Goal: Transaction & Acquisition: Book appointment/travel/reservation

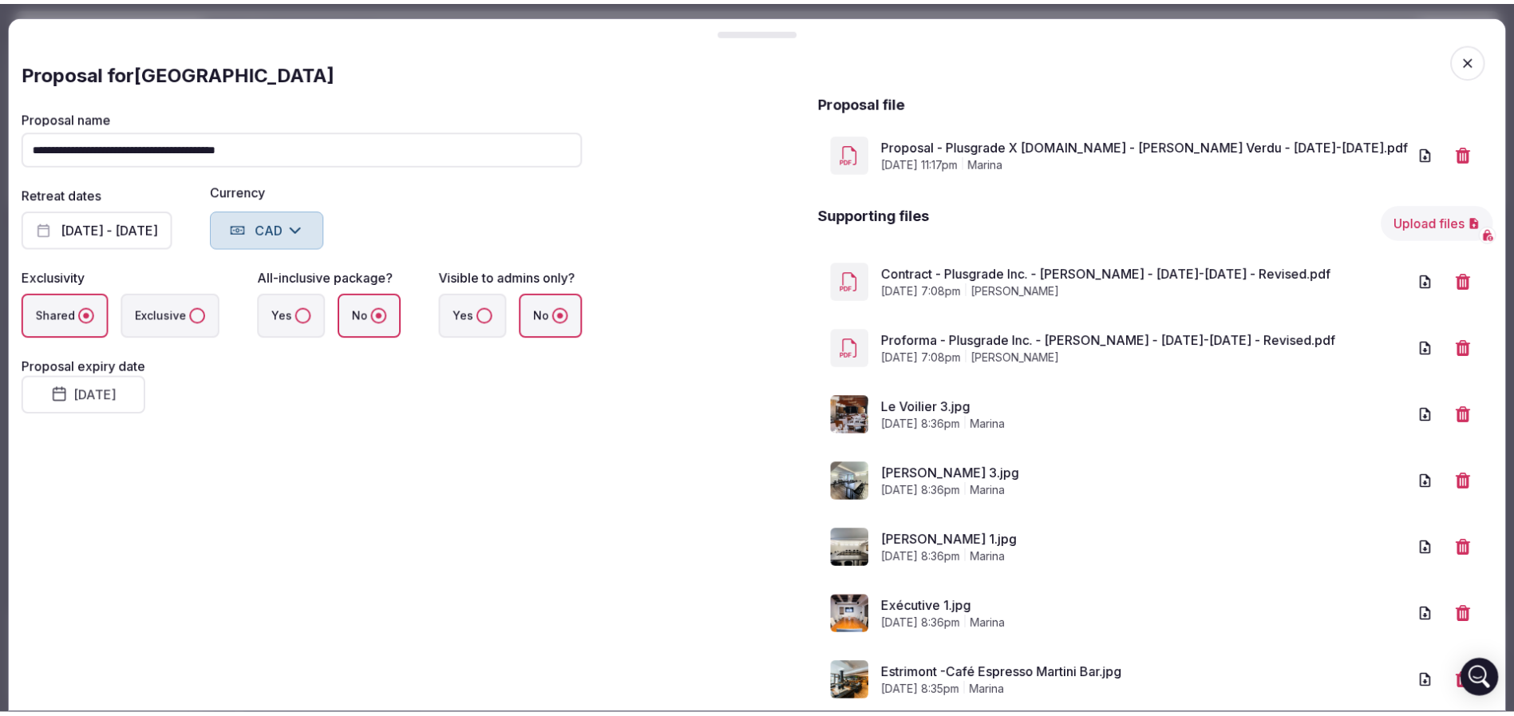
scroll to position [2754, 0]
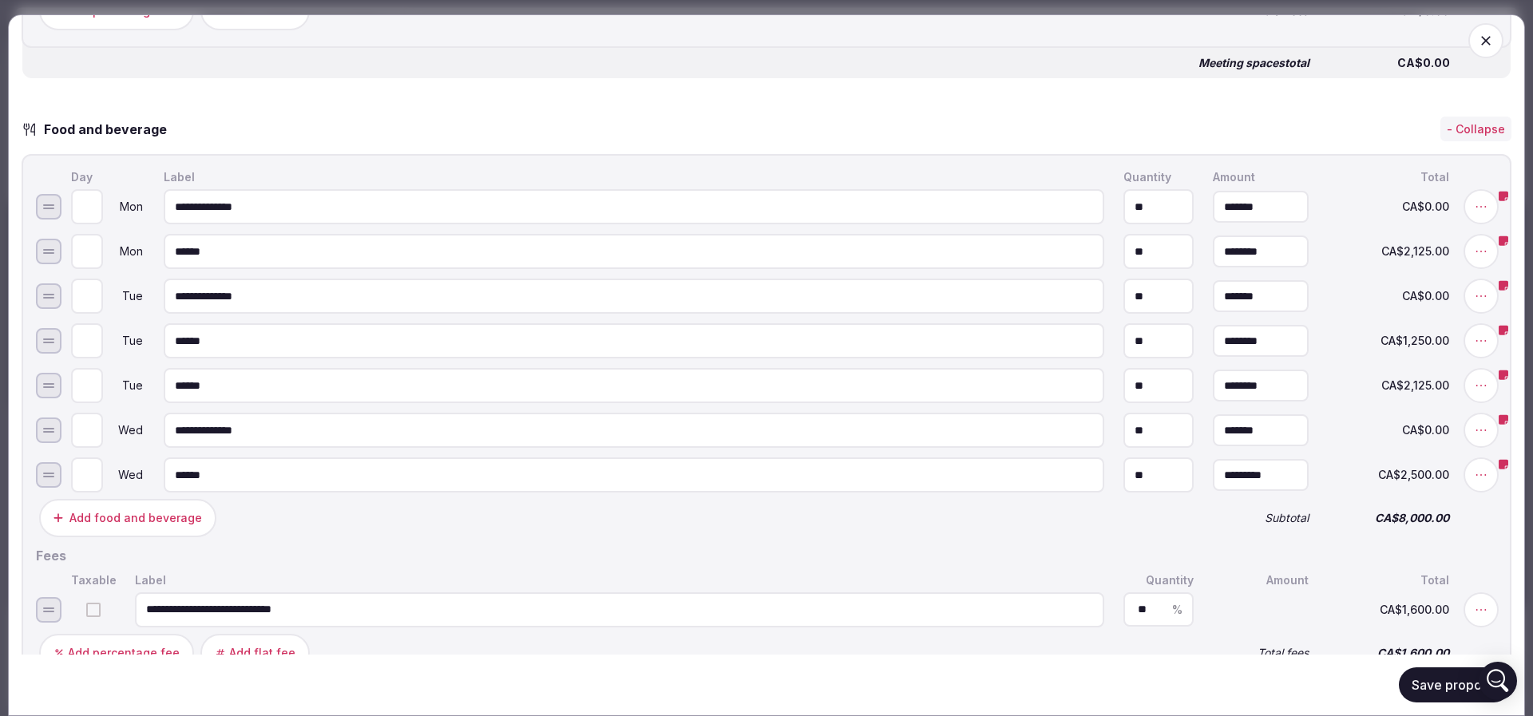
click at [1422, 687] on button "Save proposal" at bounding box center [1455, 684] width 113 height 35
click at [1478, 42] on icon "button" at bounding box center [1486, 41] width 16 height 16
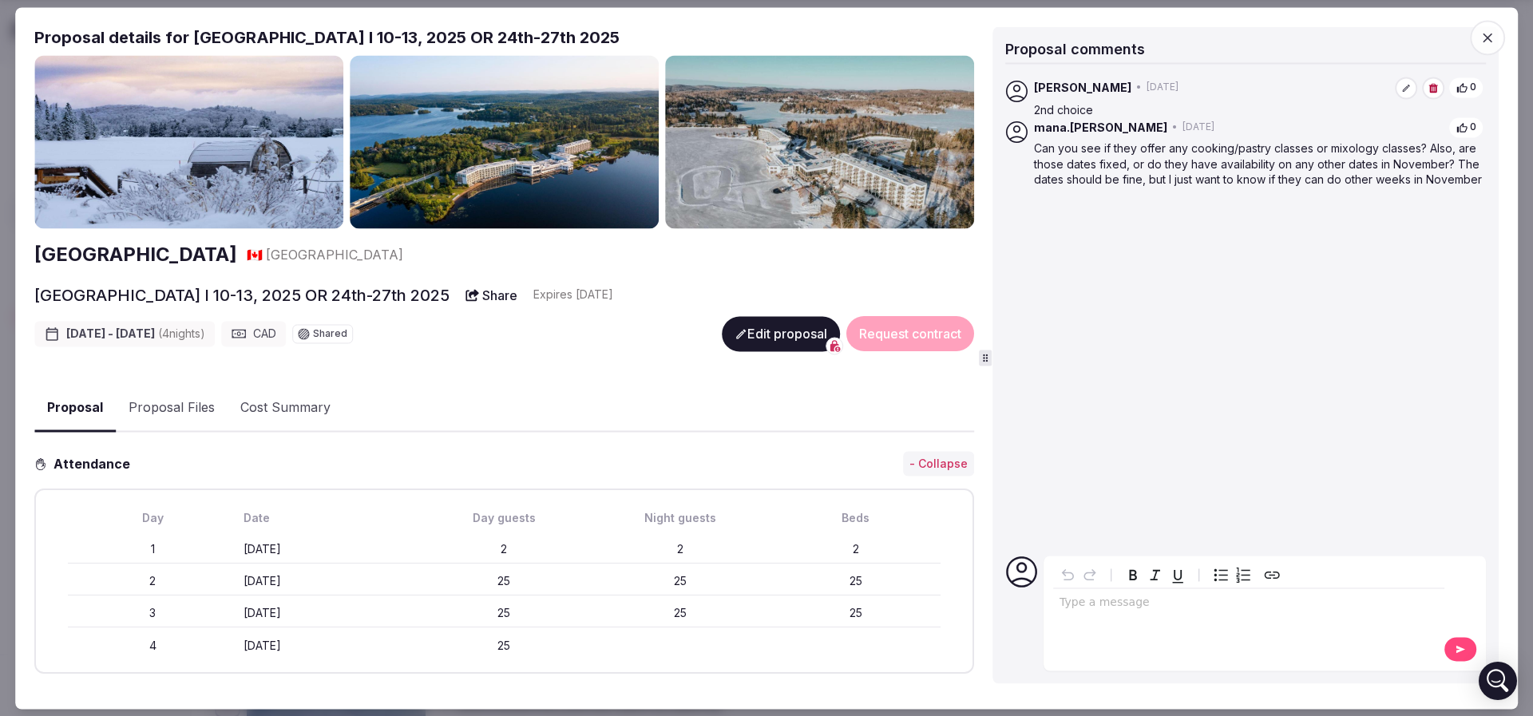
drag, startPoint x: 1502, startPoint y: 46, endPoint x: 1336, endPoint y: 21, distance: 167.1
click at [1502, 45] on span "button" at bounding box center [1487, 37] width 35 height 35
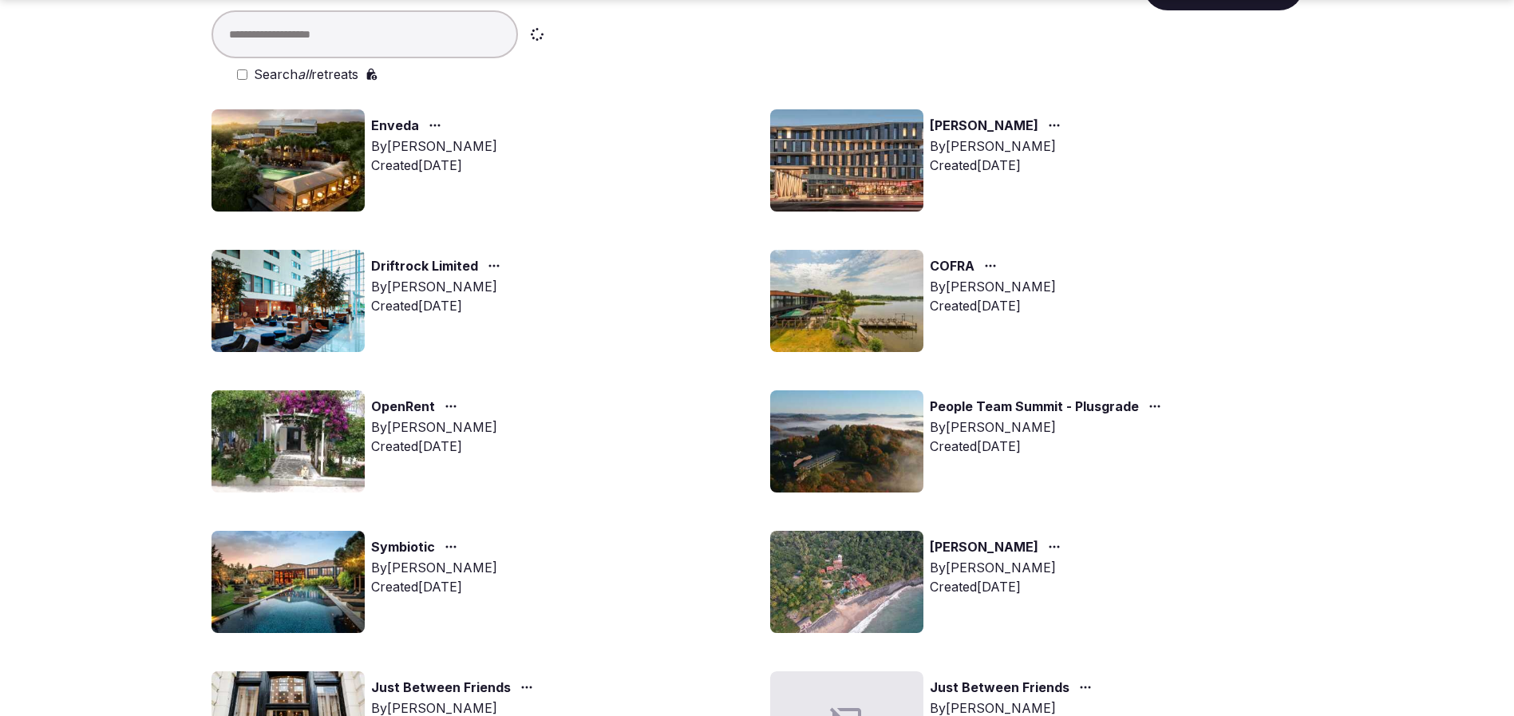
scroll to position [240, 0]
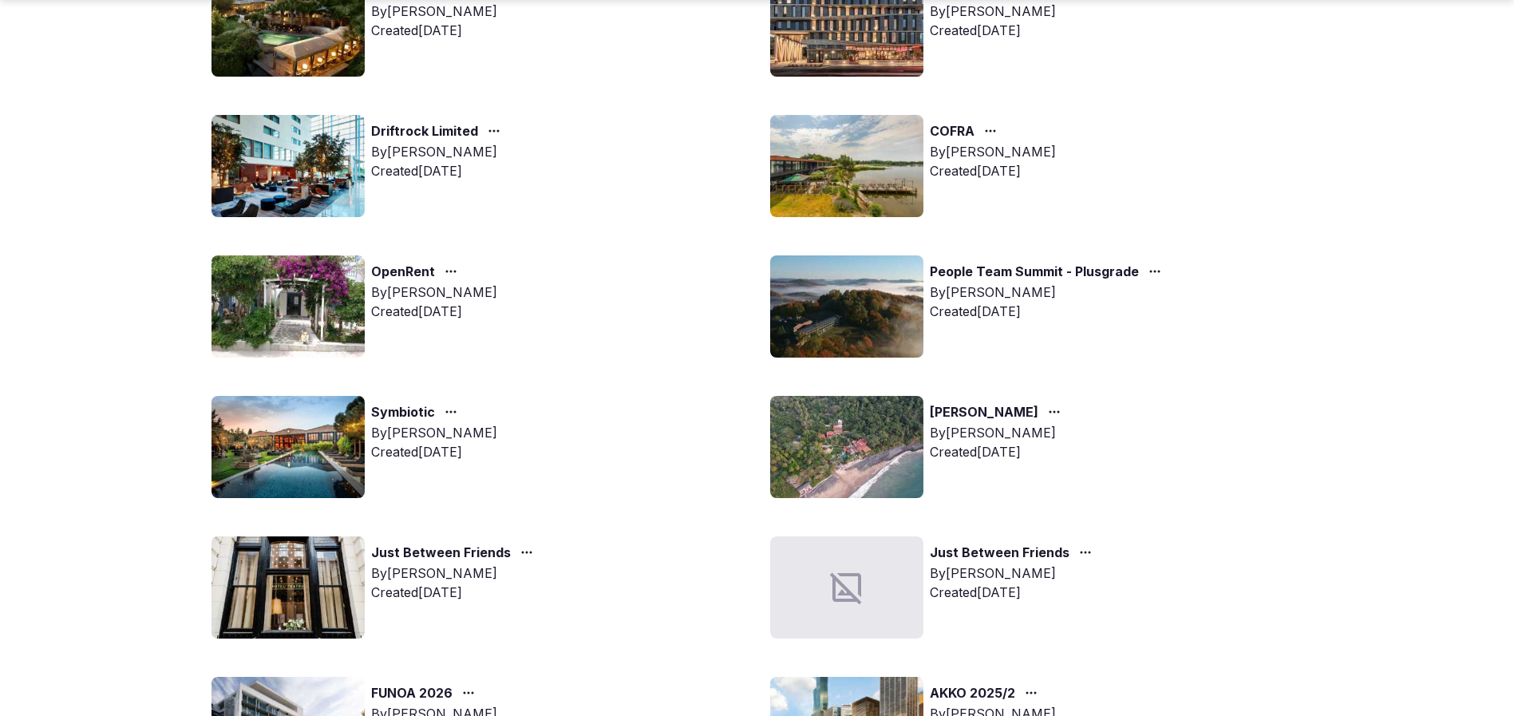
click at [309, 466] on img at bounding box center [288, 447] width 153 height 102
click at [301, 450] on img at bounding box center [288, 447] width 153 height 102
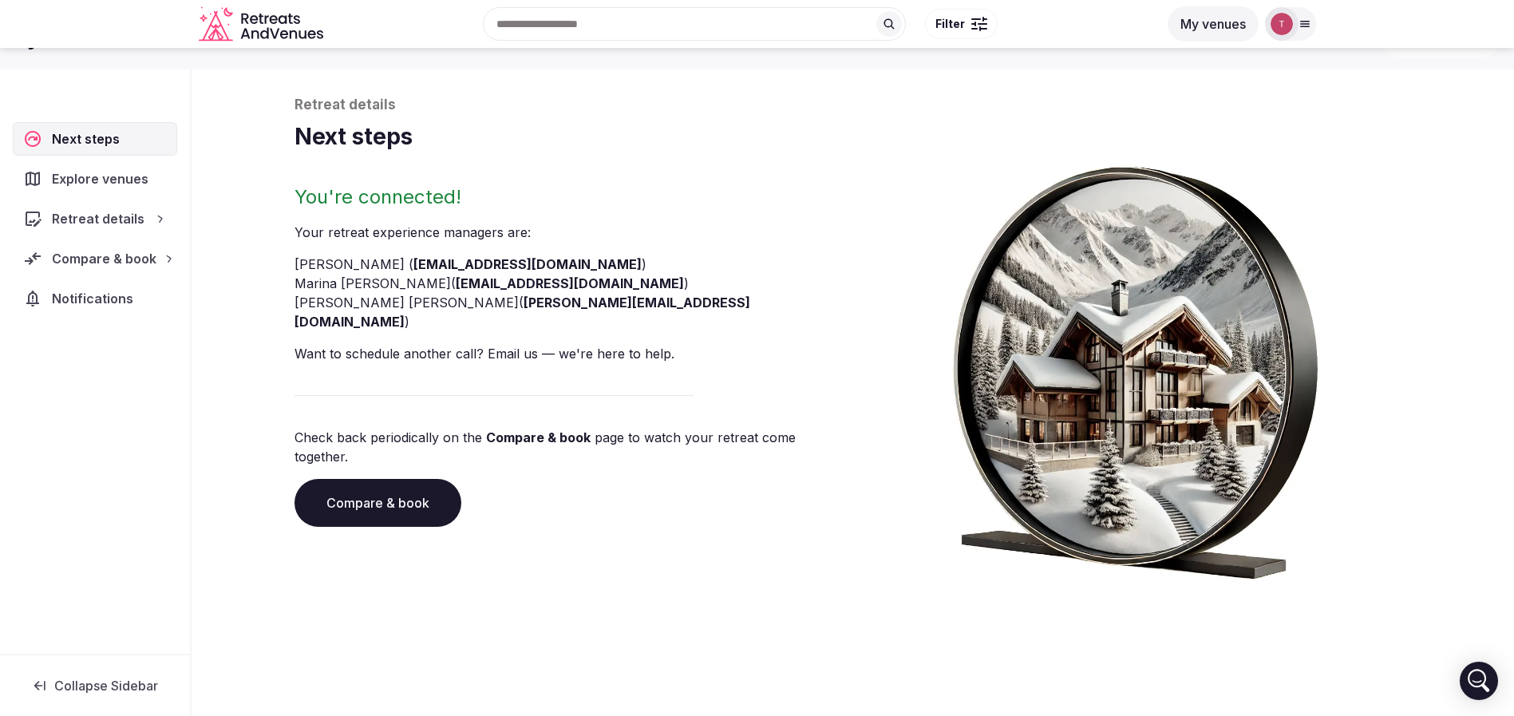
scroll to position [54, 0]
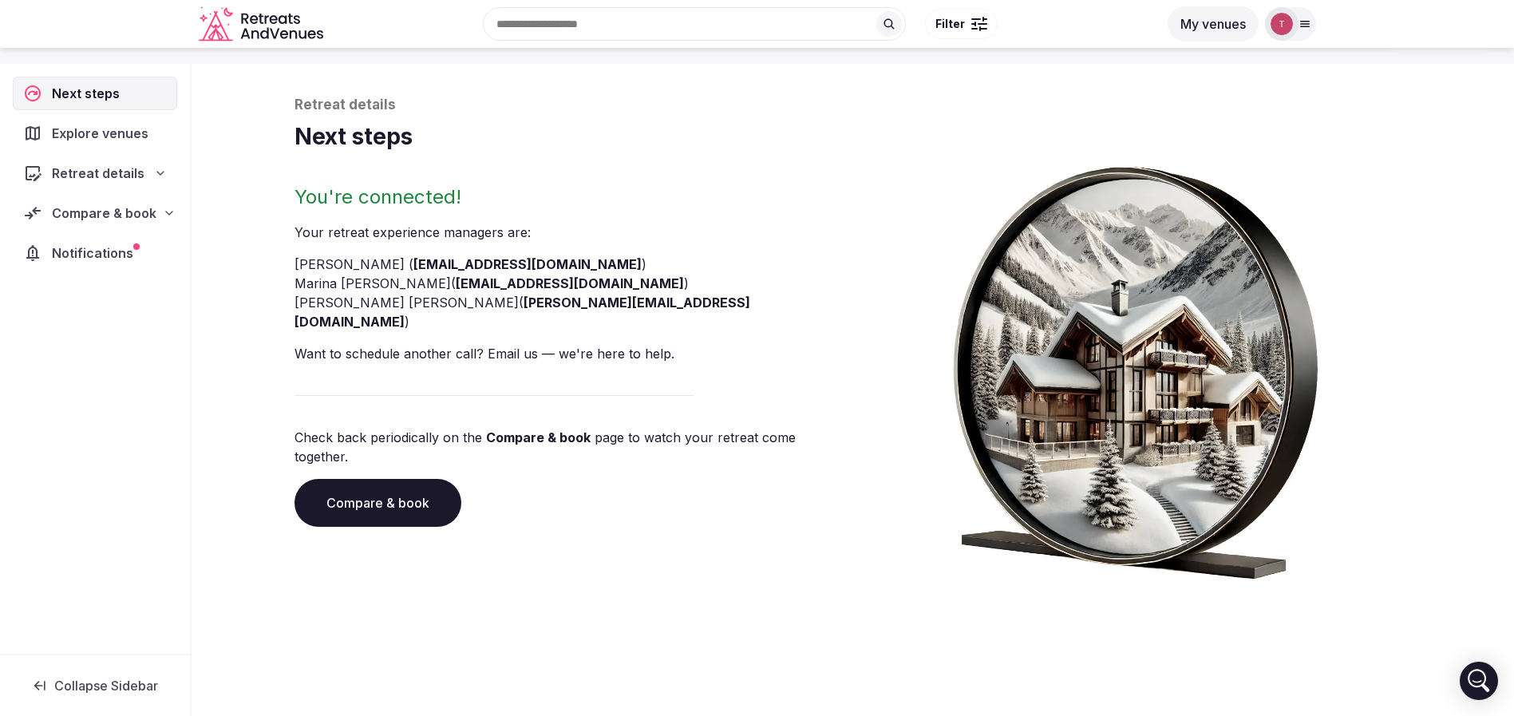
click at [392, 479] on link "Compare & book" at bounding box center [378, 503] width 167 height 48
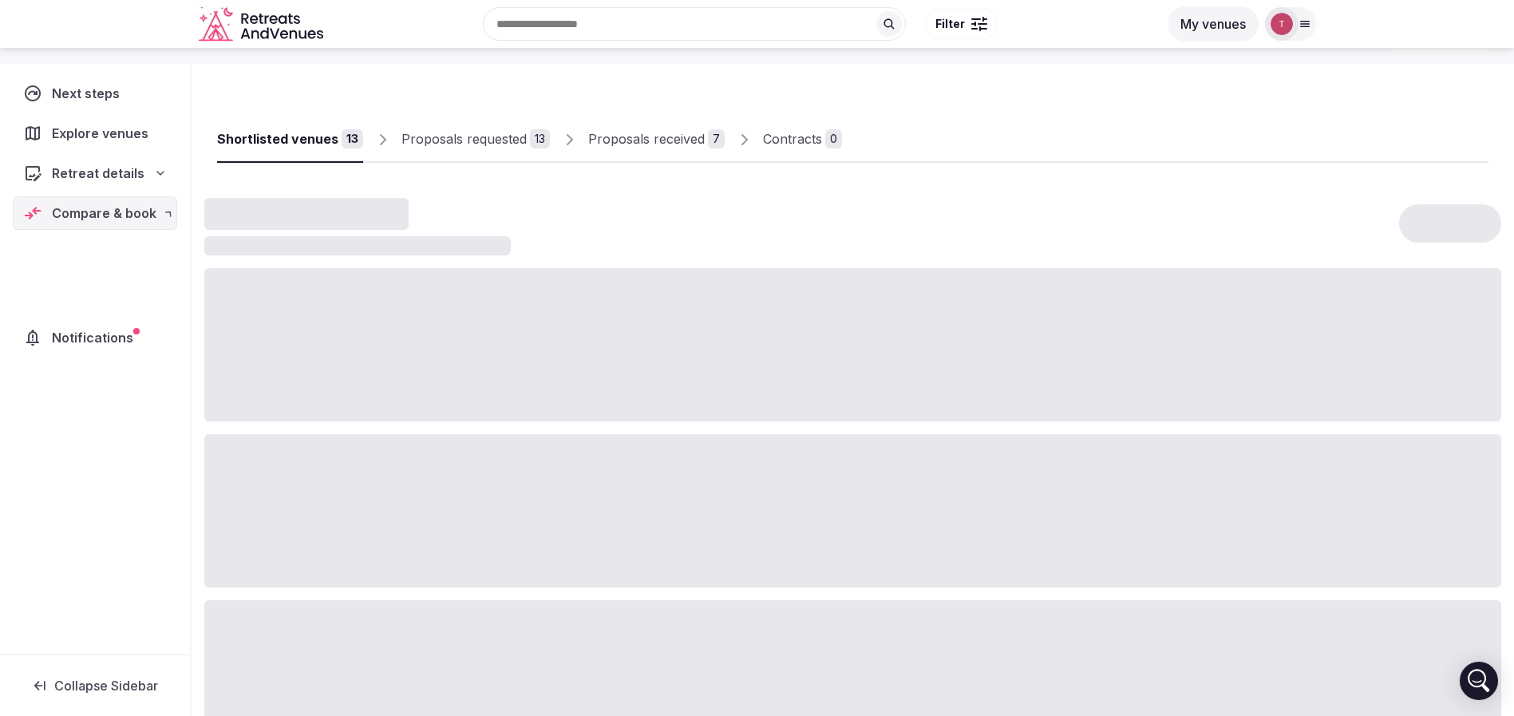
drag, startPoint x: 392, startPoint y: 448, endPoint x: 421, endPoint y: 422, distance: 39.0
click at [392, 448] on div at bounding box center [852, 510] width 1297 height 153
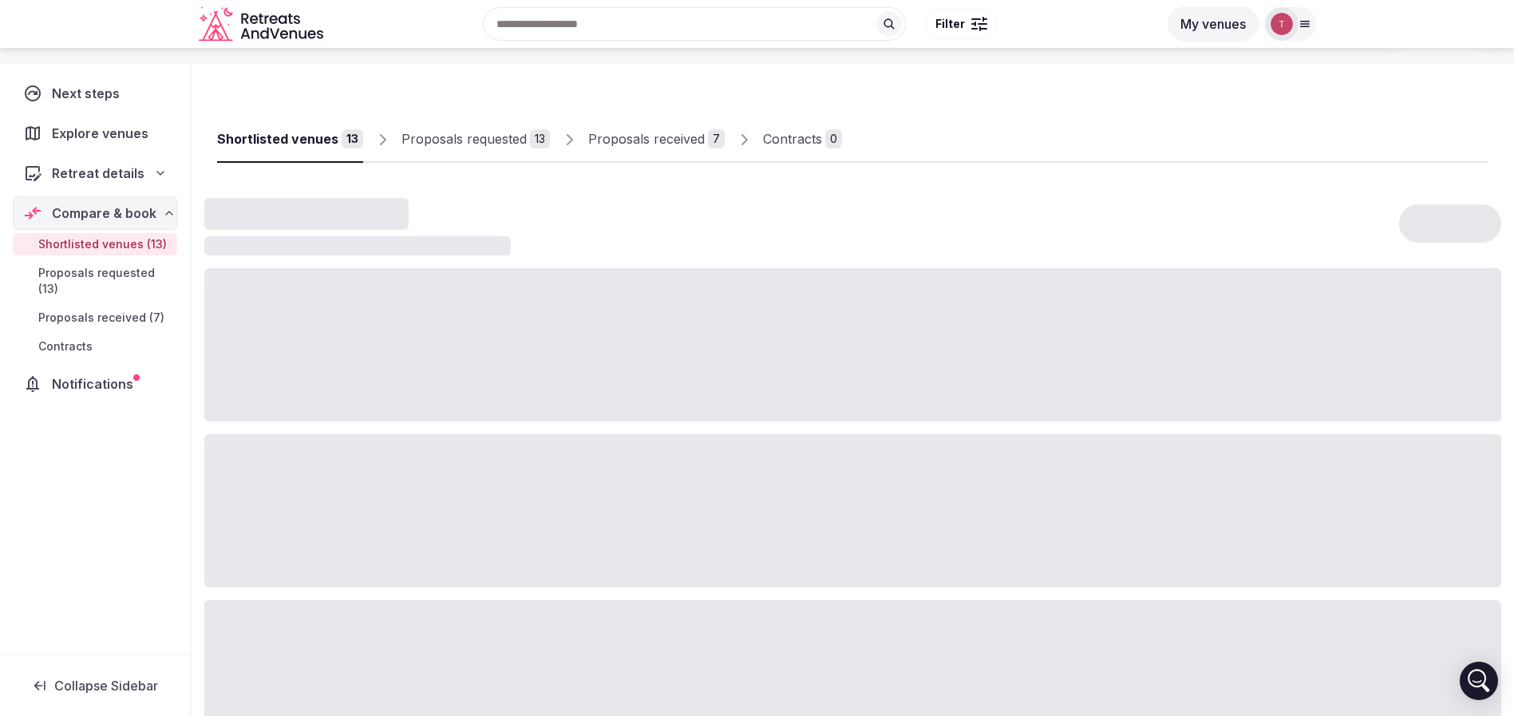
click at [678, 132] on div "Proposals received" at bounding box center [646, 138] width 117 height 19
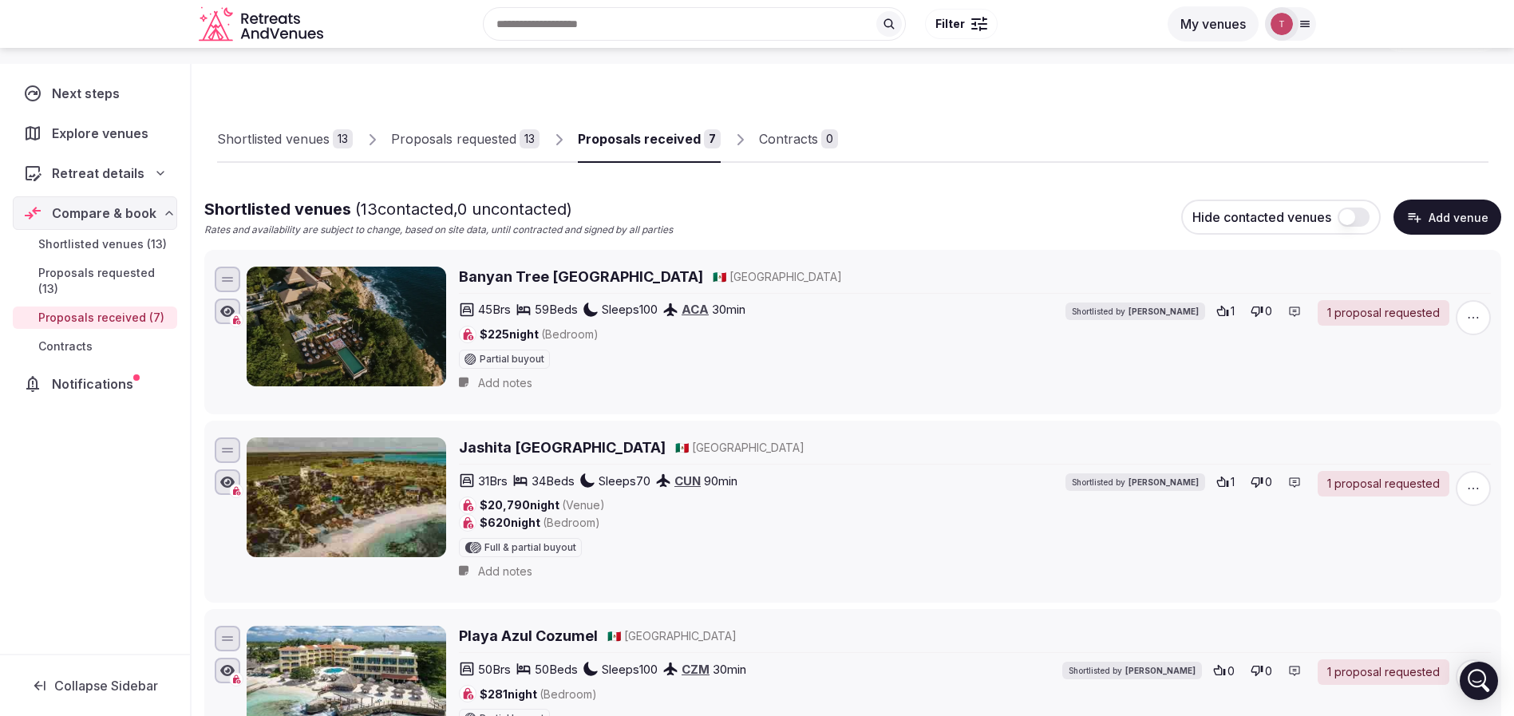
click at [670, 141] on div "Proposals received" at bounding box center [639, 138] width 123 height 19
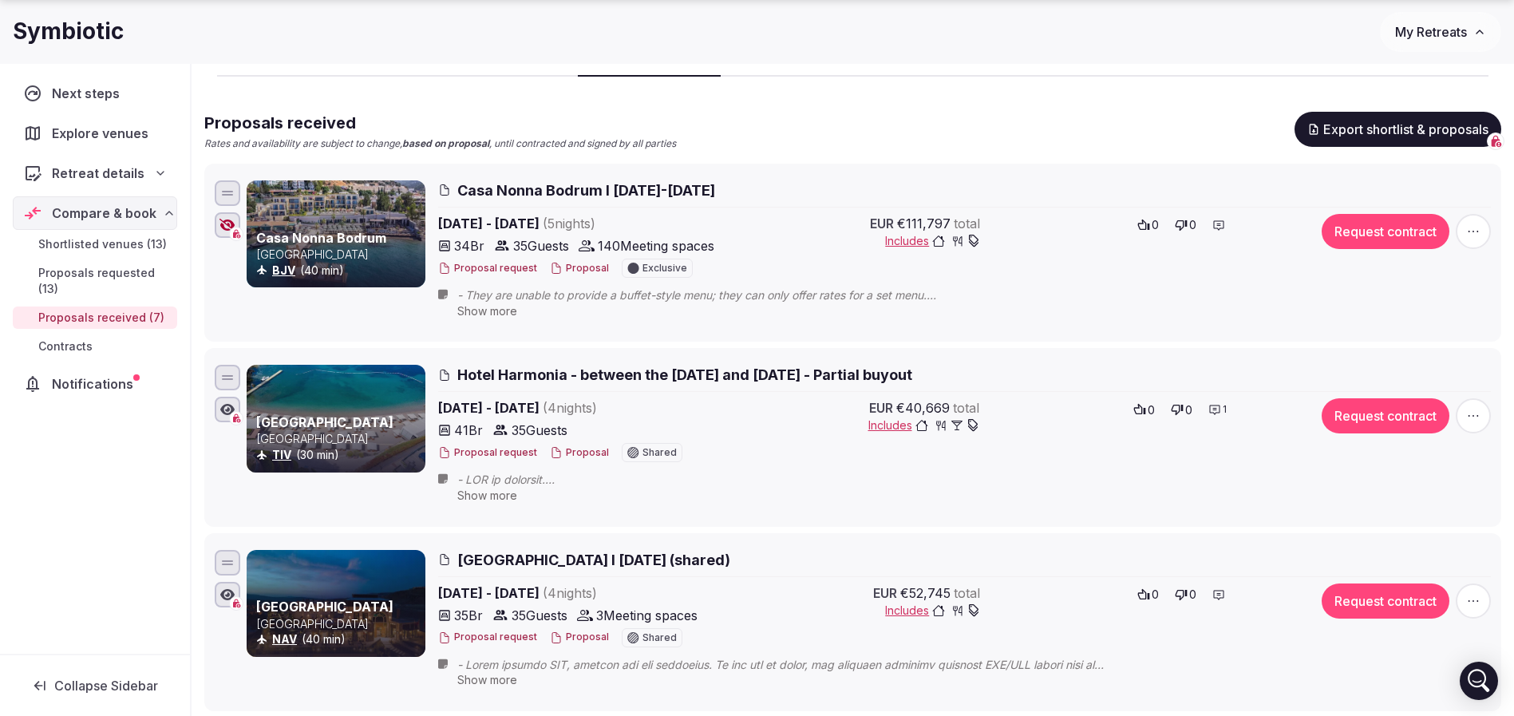
scroll to position [174, 0]
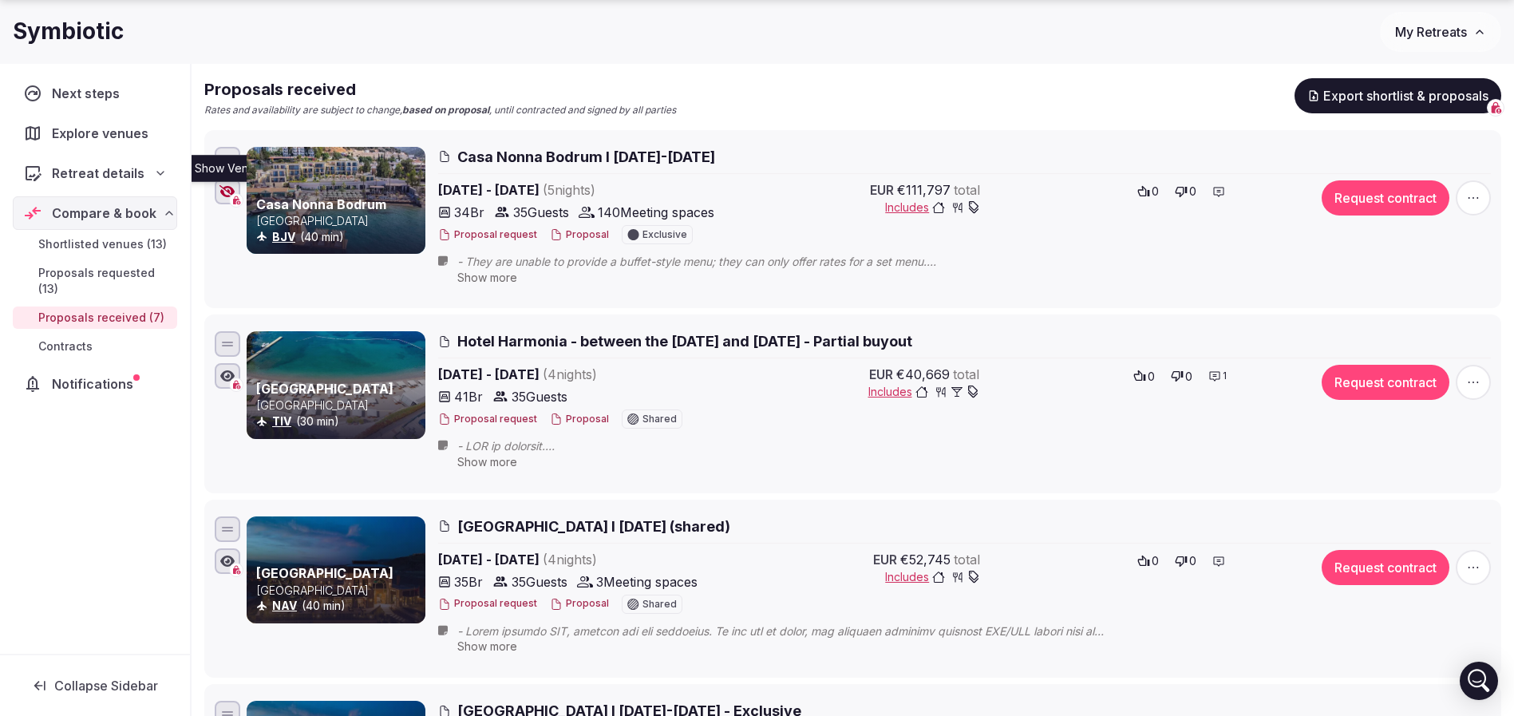
click at [228, 188] on icon "button" at bounding box center [228, 191] width 16 height 13
